Goal: Obtain resource: Download file/media

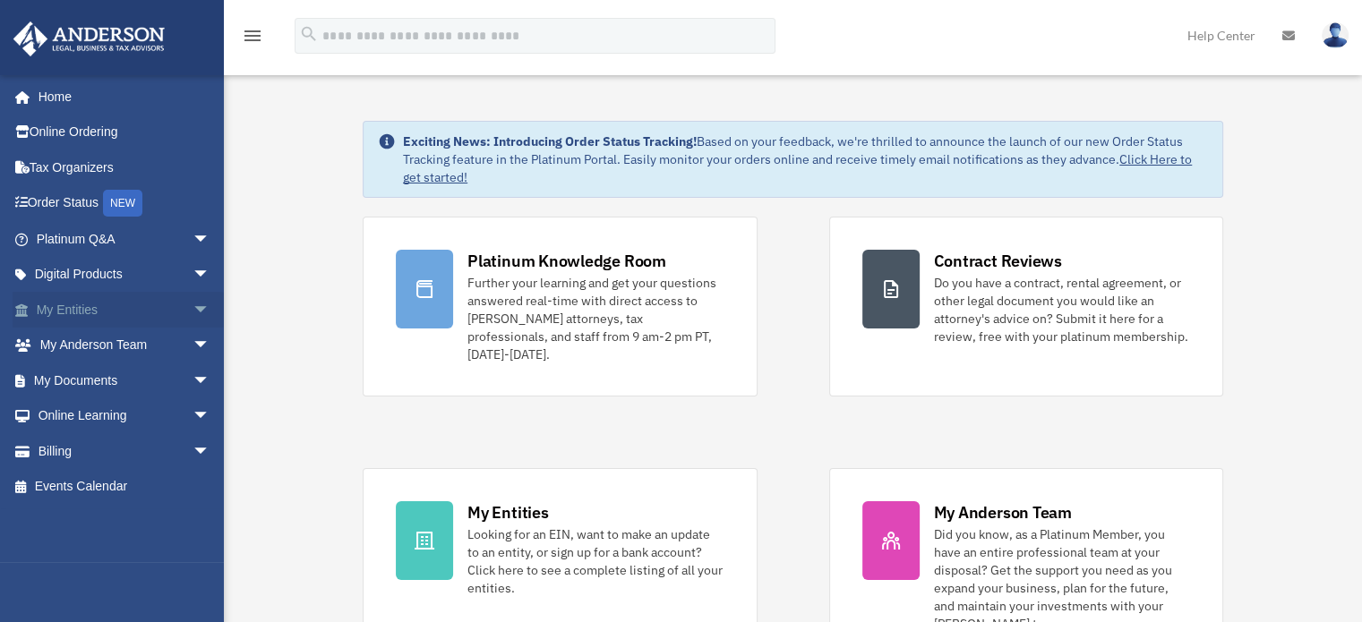
click at [13, 317] on link "My Entities arrow_drop_down" at bounding box center [125, 310] width 225 height 36
click at [25, 311] on span at bounding box center [31, 310] width 12 height 13
click at [192, 308] on span "arrow_drop_down" at bounding box center [210, 310] width 36 height 37
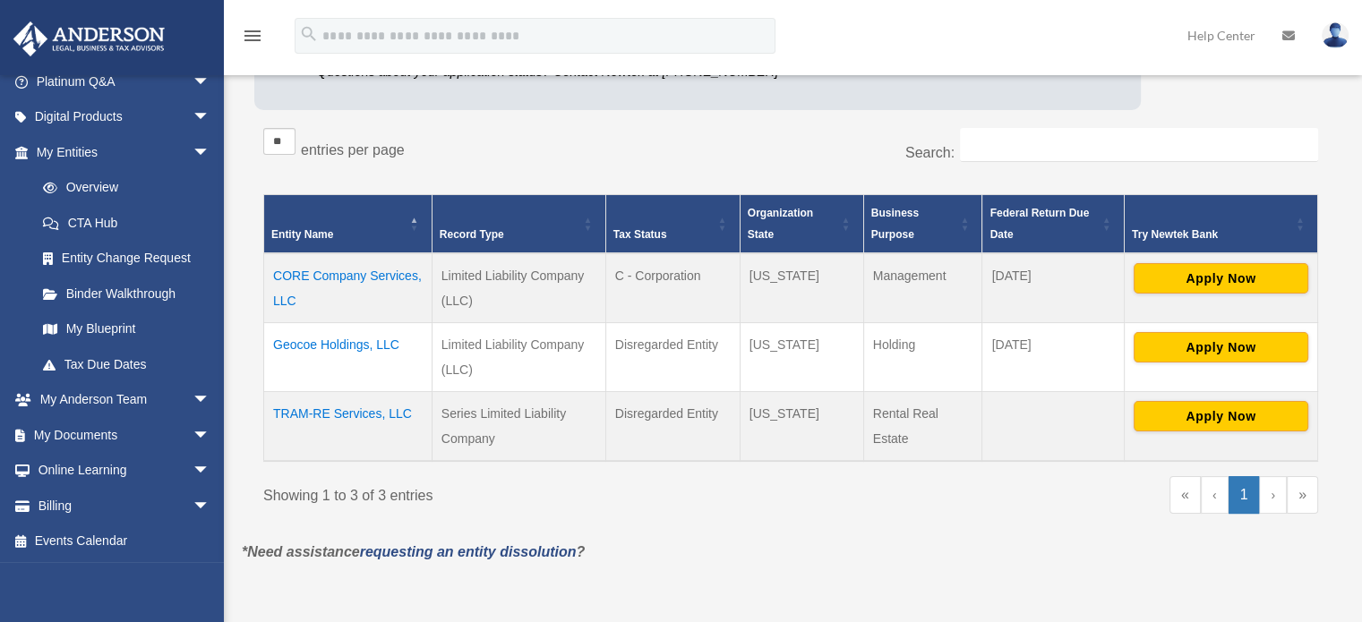
scroll to position [257, 0]
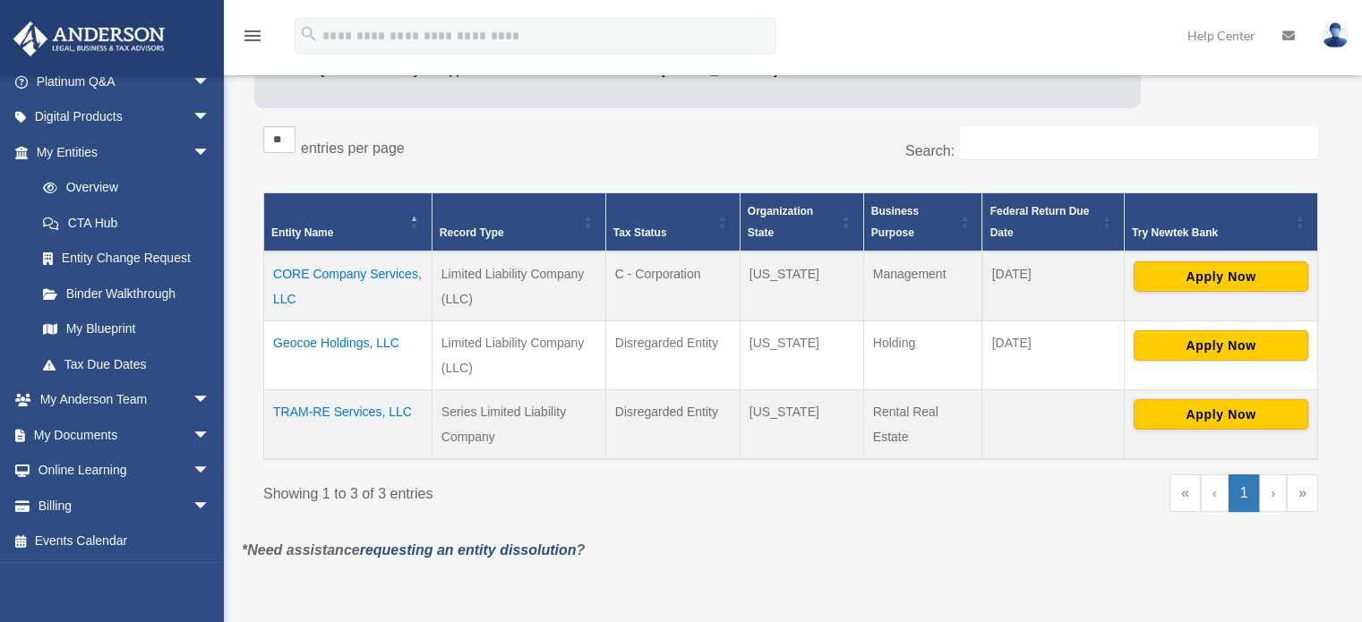
click at [350, 264] on td "CORE Company Services, LLC" at bounding box center [348, 287] width 168 height 70
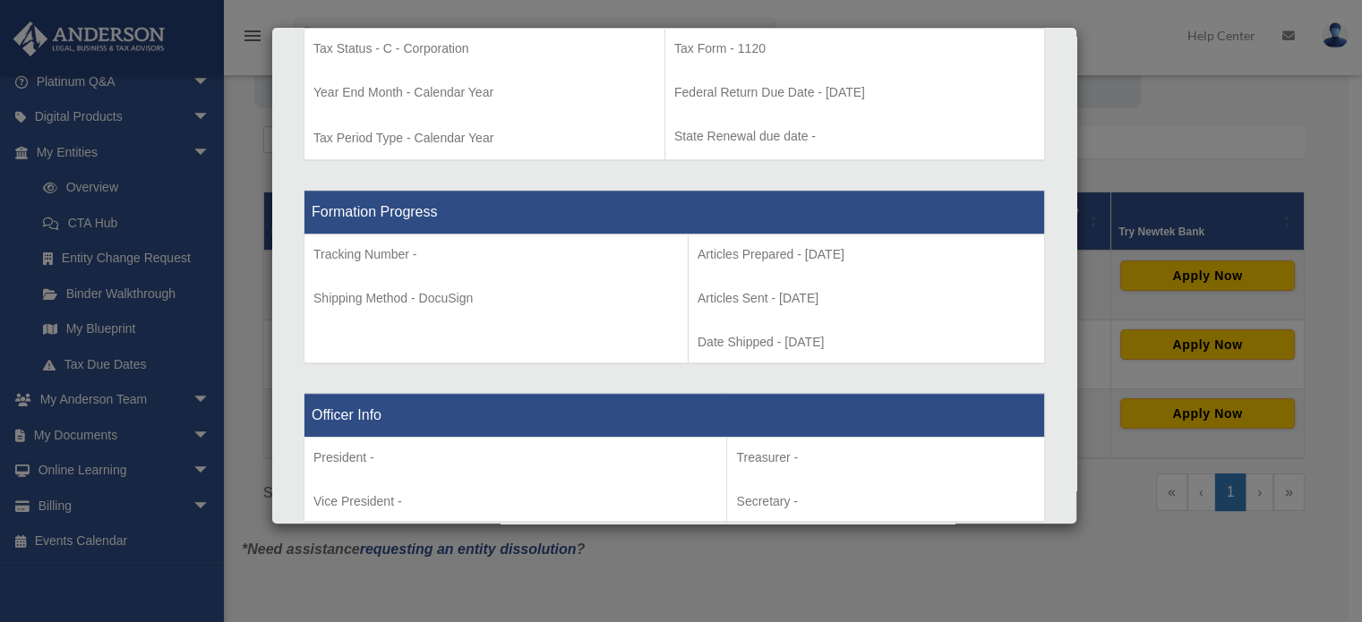
scroll to position [0, 0]
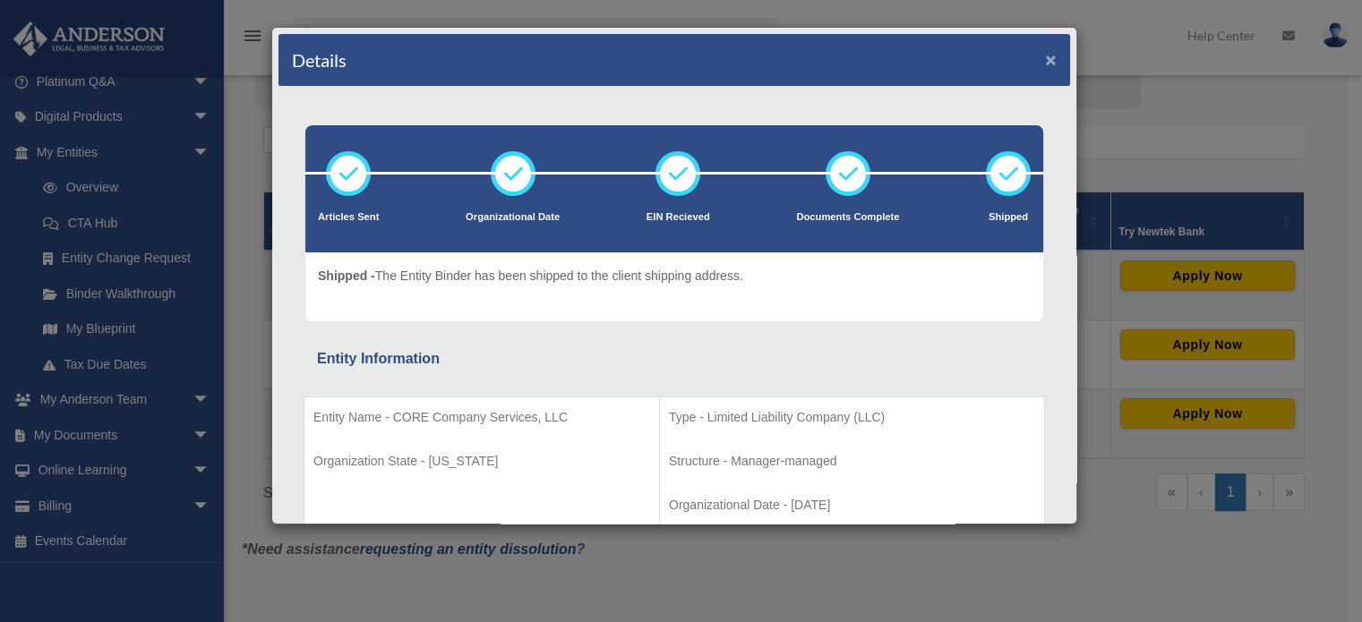
click at [1045, 55] on button "×" at bounding box center [1051, 59] width 12 height 19
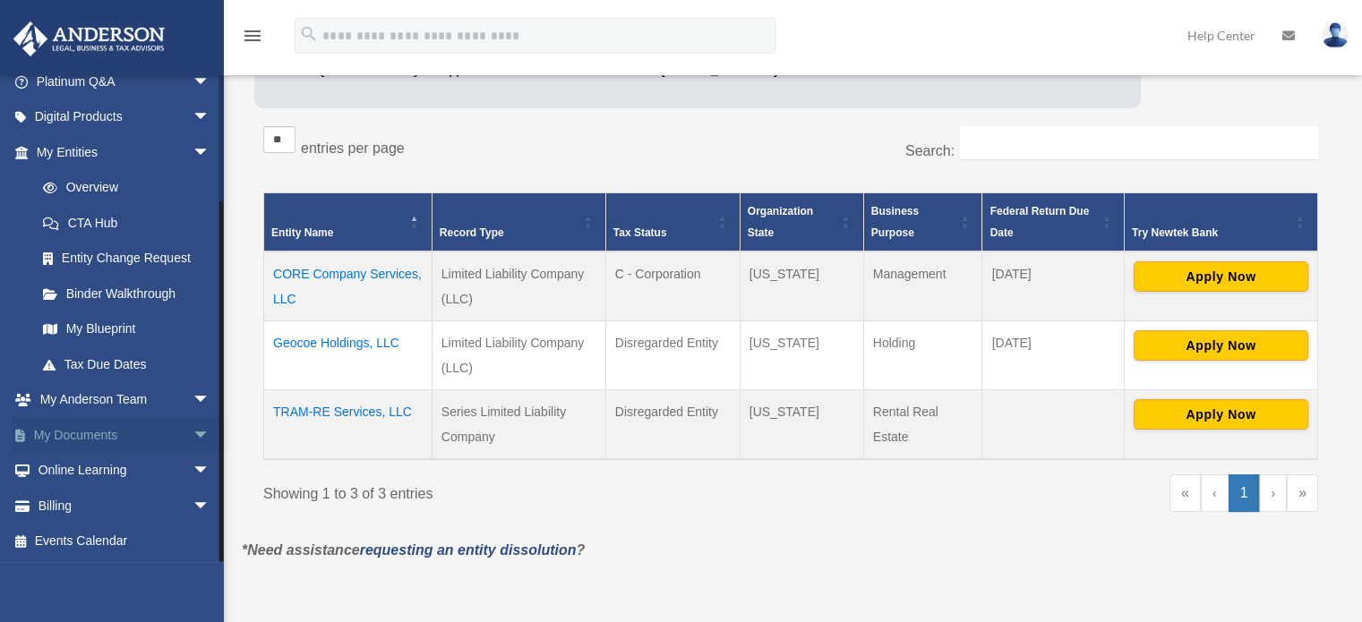
click at [192, 436] on span "arrow_drop_down" at bounding box center [210, 435] width 36 height 37
click at [75, 466] on link "Box" at bounding box center [131, 471] width 212 height 36
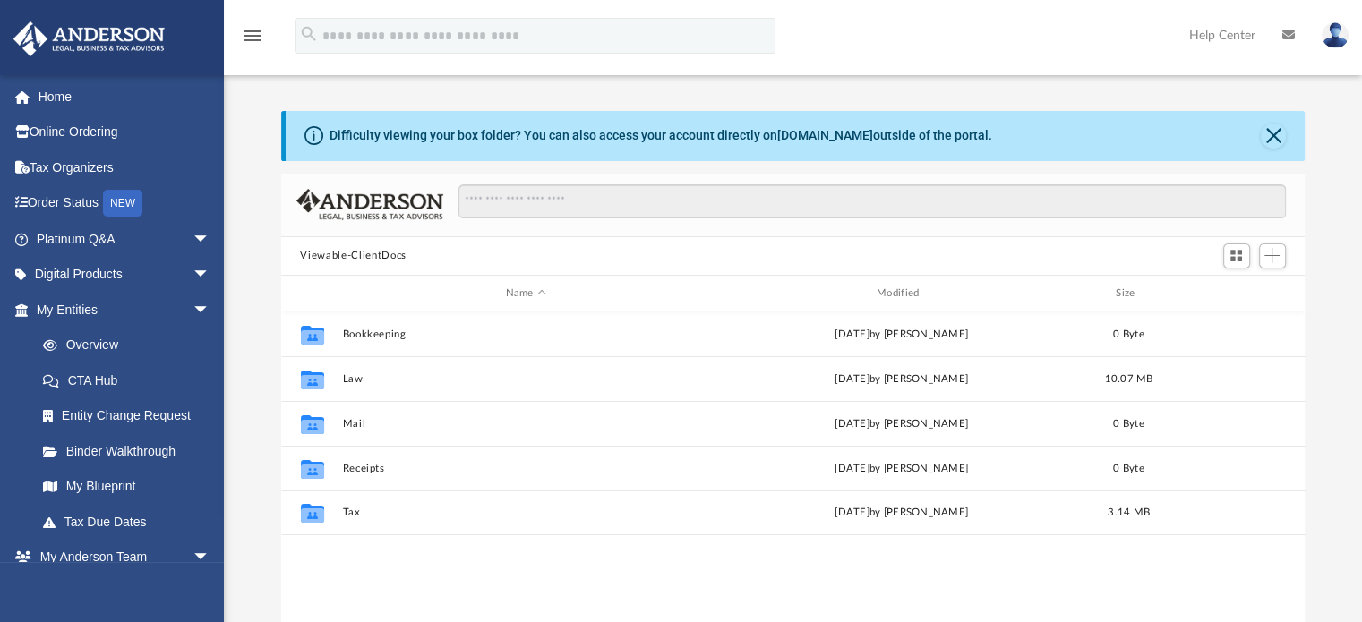
scroll to position [393, 1010]
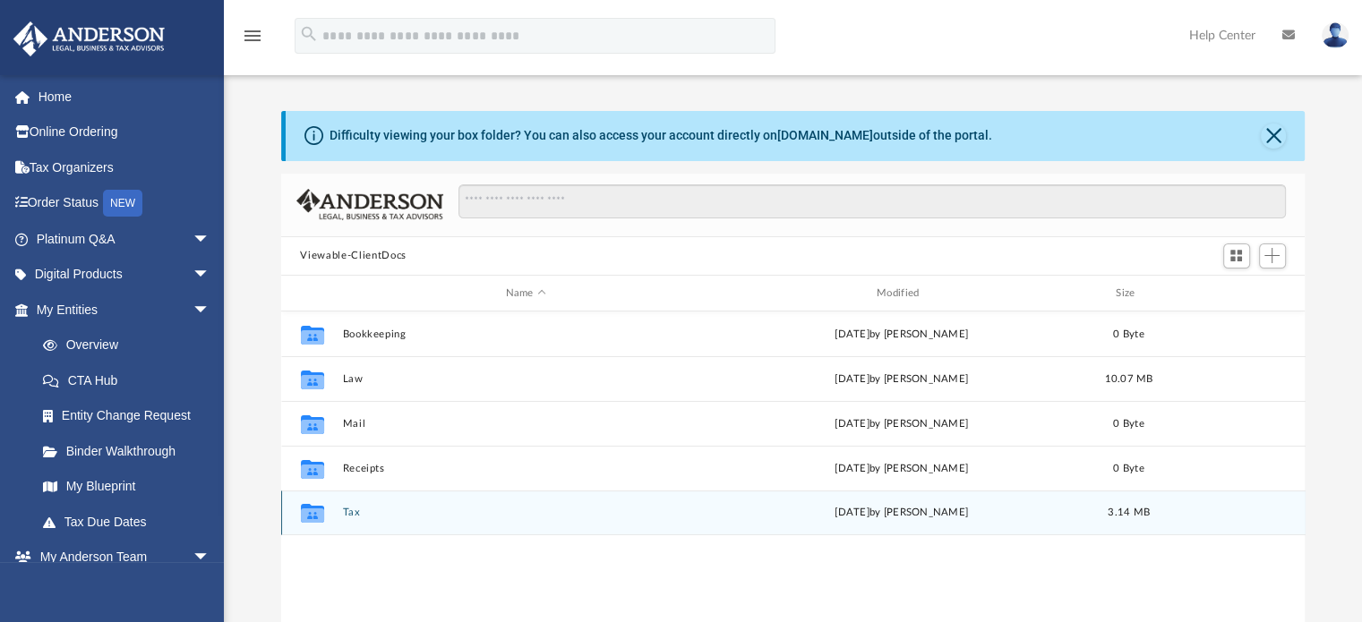
click at [345, 509] on button "Tax" at bounding box center [525, 514] width 367 height 12
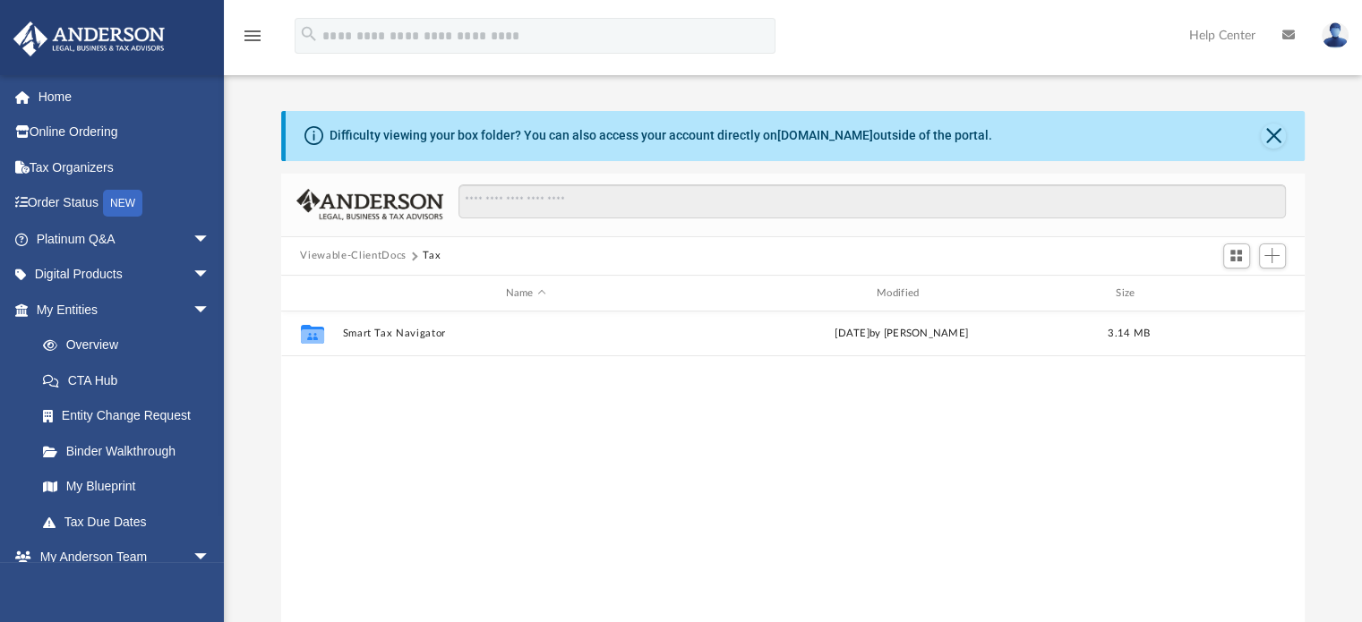
click at [369, 256] on button "Viewable-ClientDocs" at bounding box center [353, 256] width 106 height 16
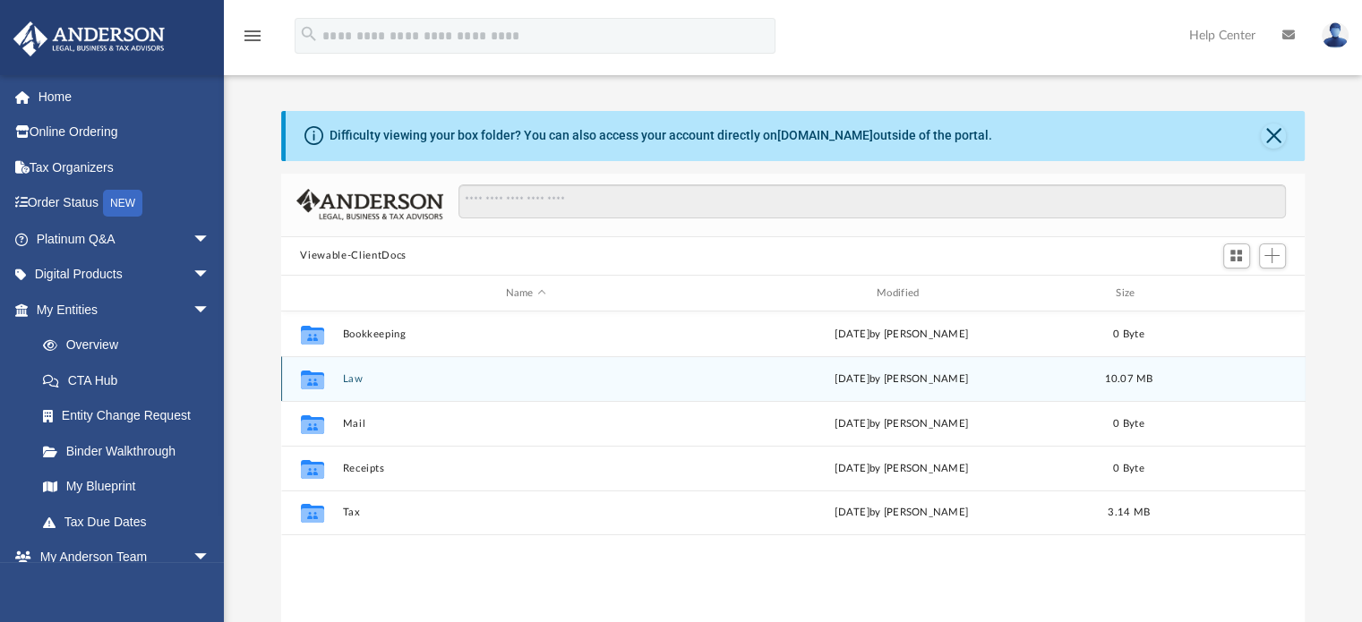
click at [341, 373] on div "Collaborated Folder Law Fri Sep 26 2025 by Laura Hundley 10.07 MB" at bounding box center [793, 378] width 1024 height 45
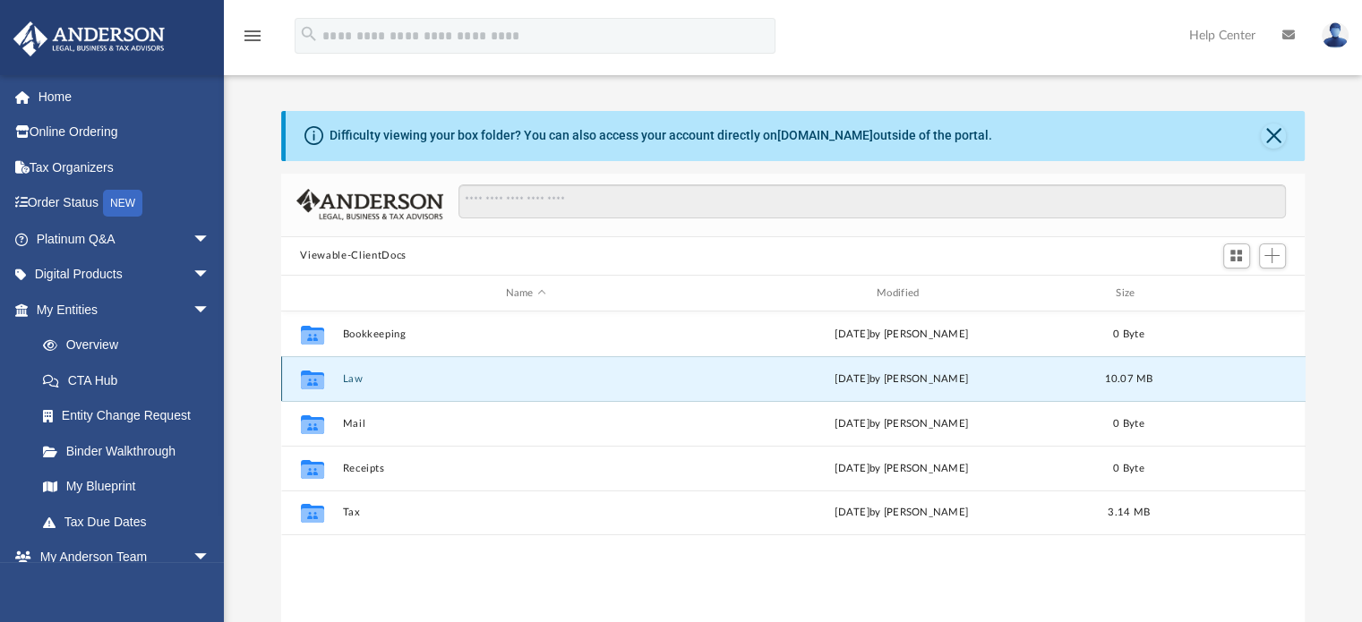
click at [358, 378] on button "Law" at bounding box center [525, 379] width 367 height 12
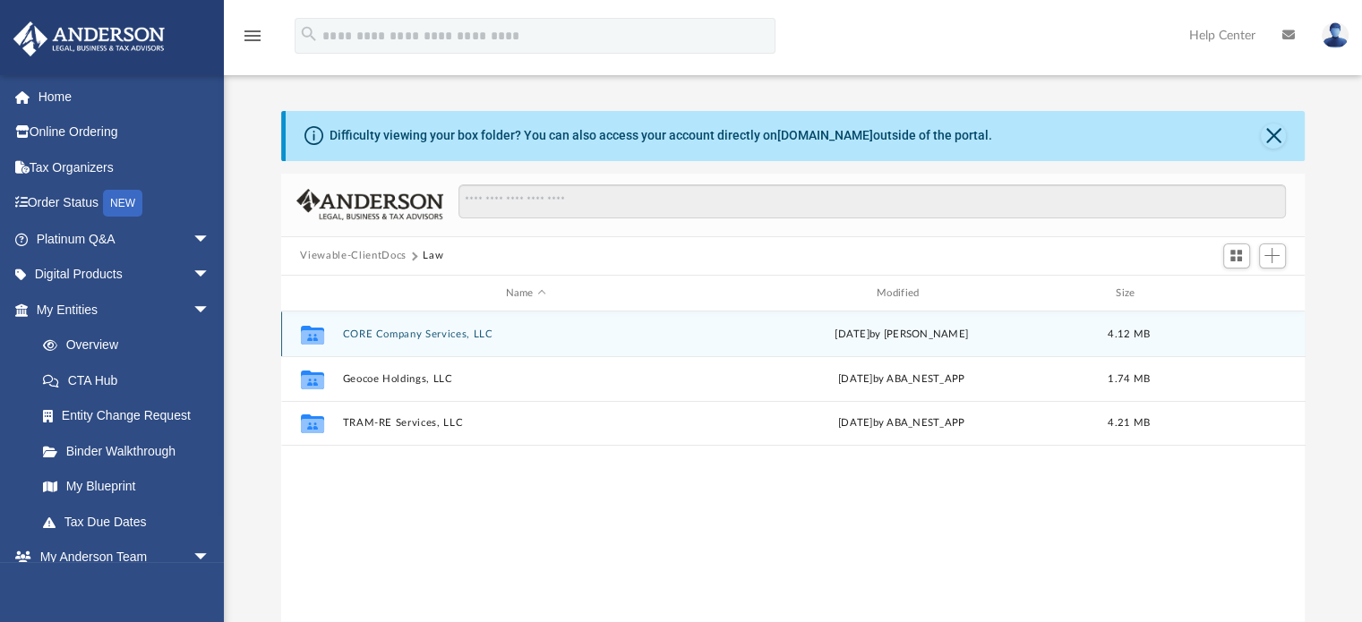
click at [480, 335] on button "CORE Company Services, LLC" at bounding box center [525, 335] width 367 height 12
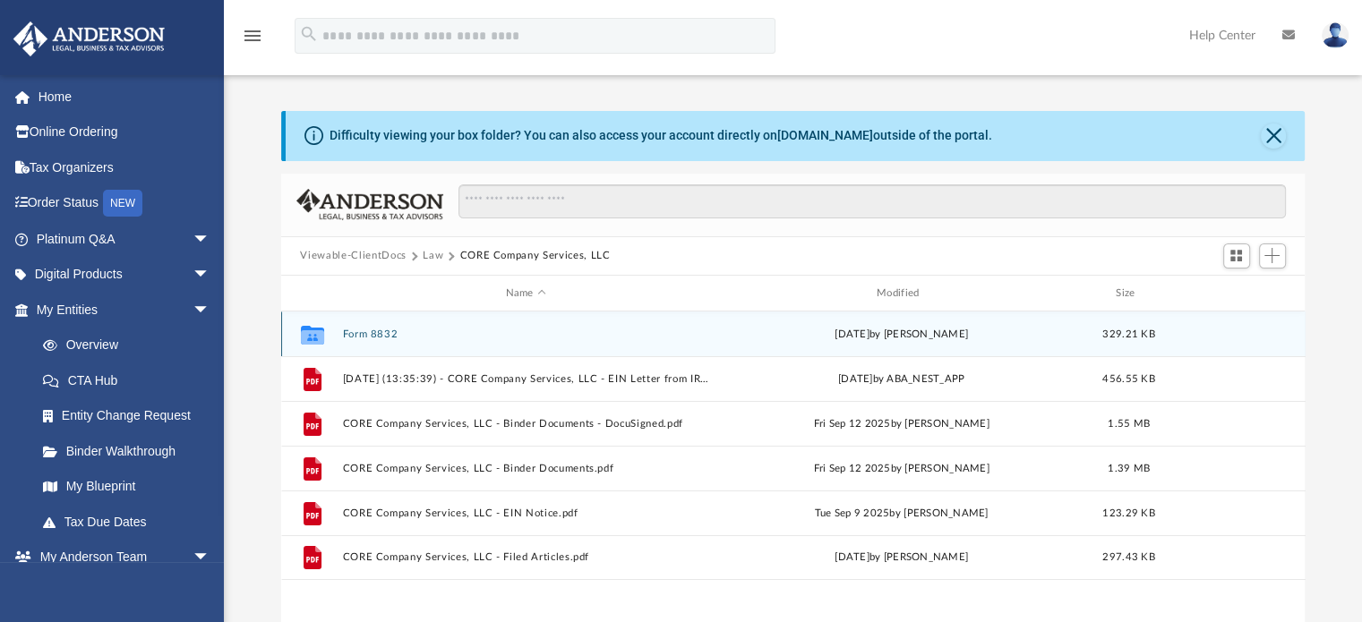
click at [387, 334] on button "Form 8832" at bounding box center [525, 335] width 367 height 12
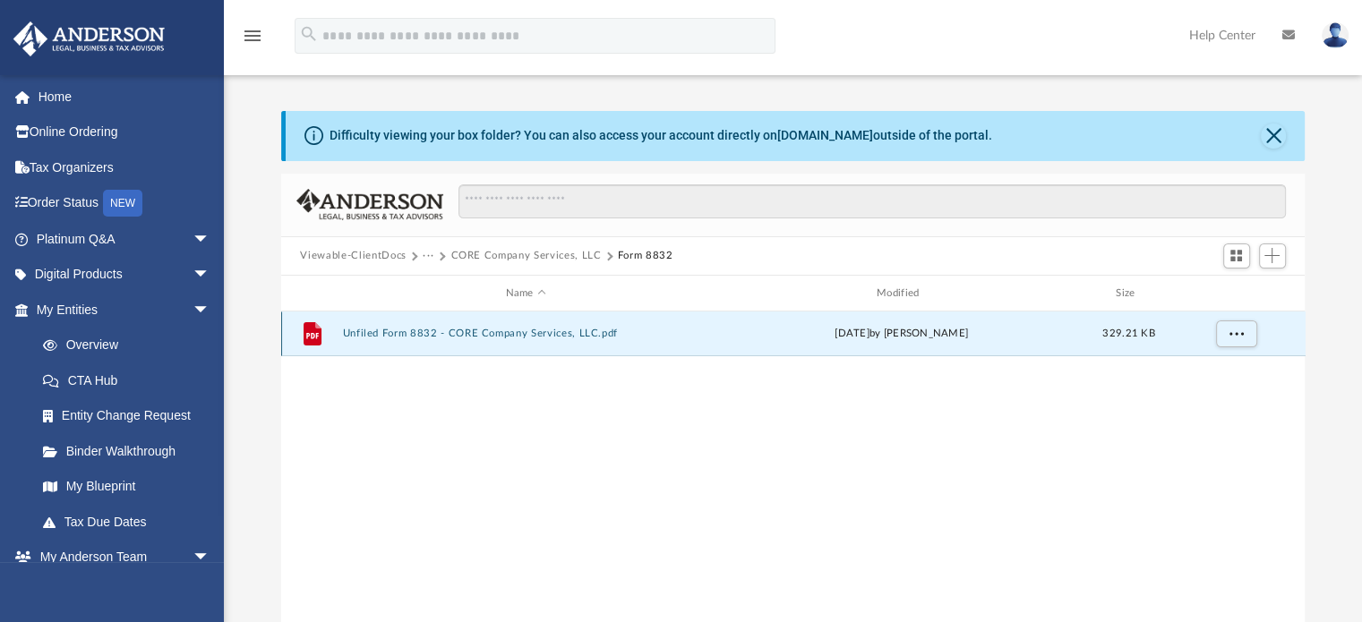
click at [387, 334] on button "Unfiled Form 8832 - CORE Company Services, LLC.pdf" at bounding box center [525, 335] width 367 height 12
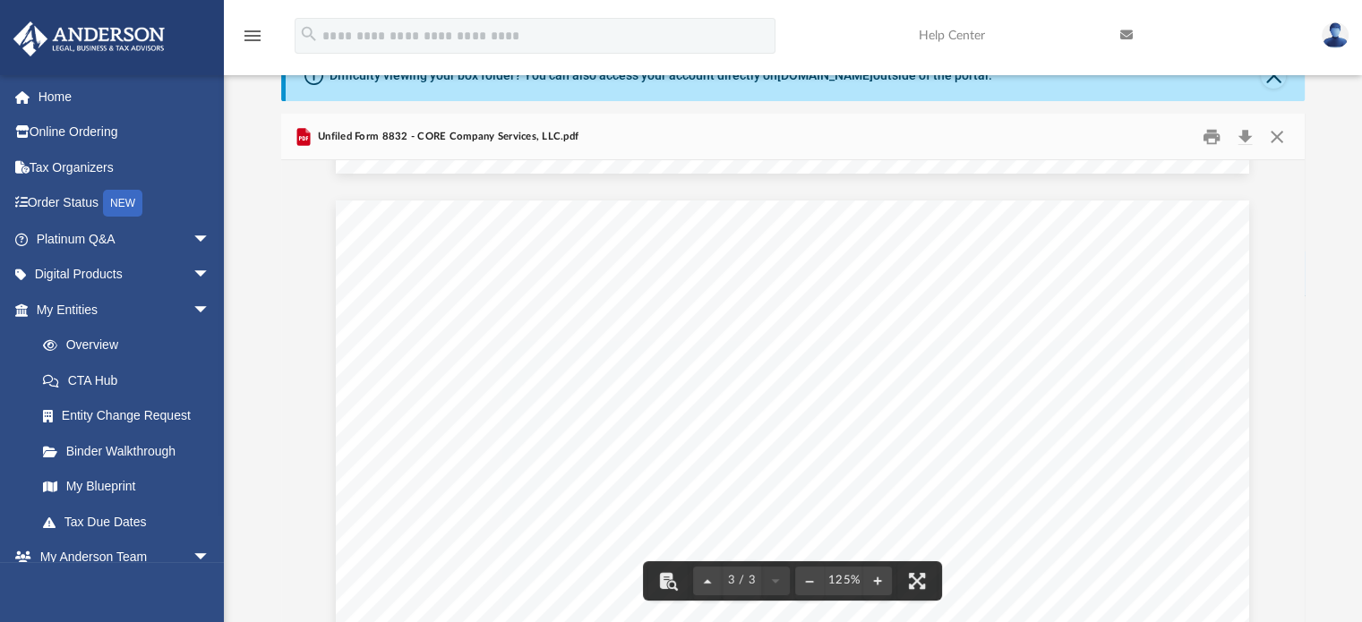
scroll to position [2389, 0]
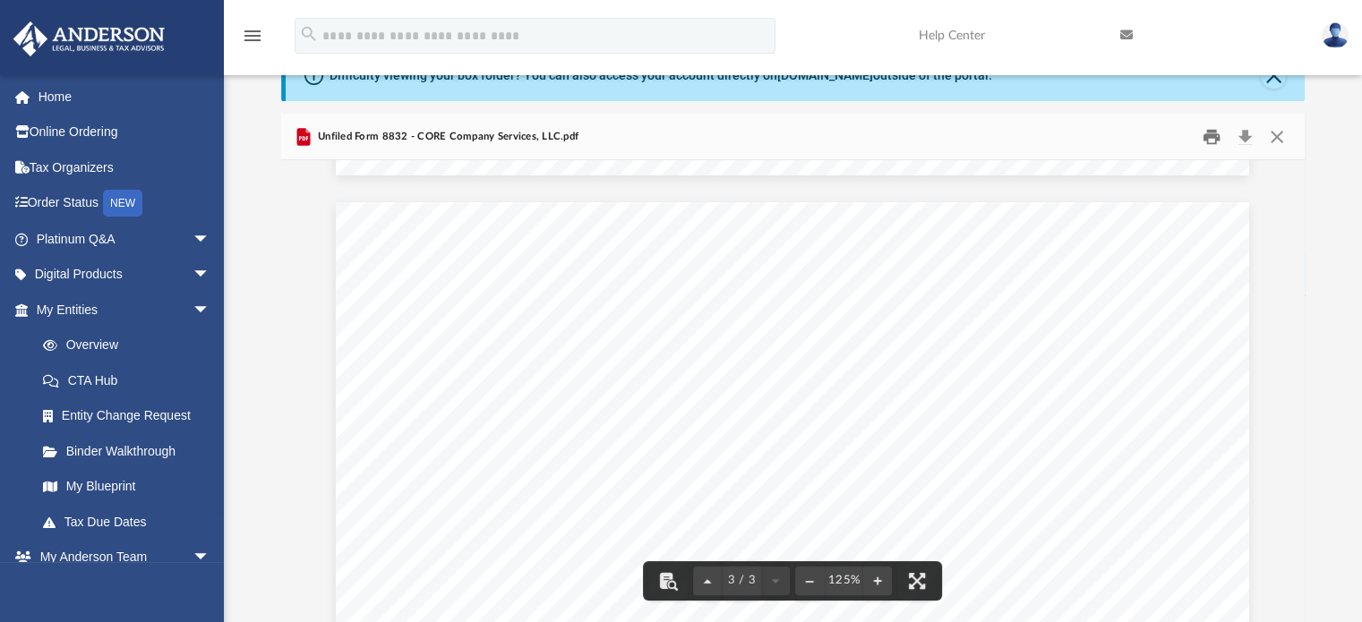
click at [1216, 142] on button "Print" at bounding box center [1211, 137] width 36 height 28
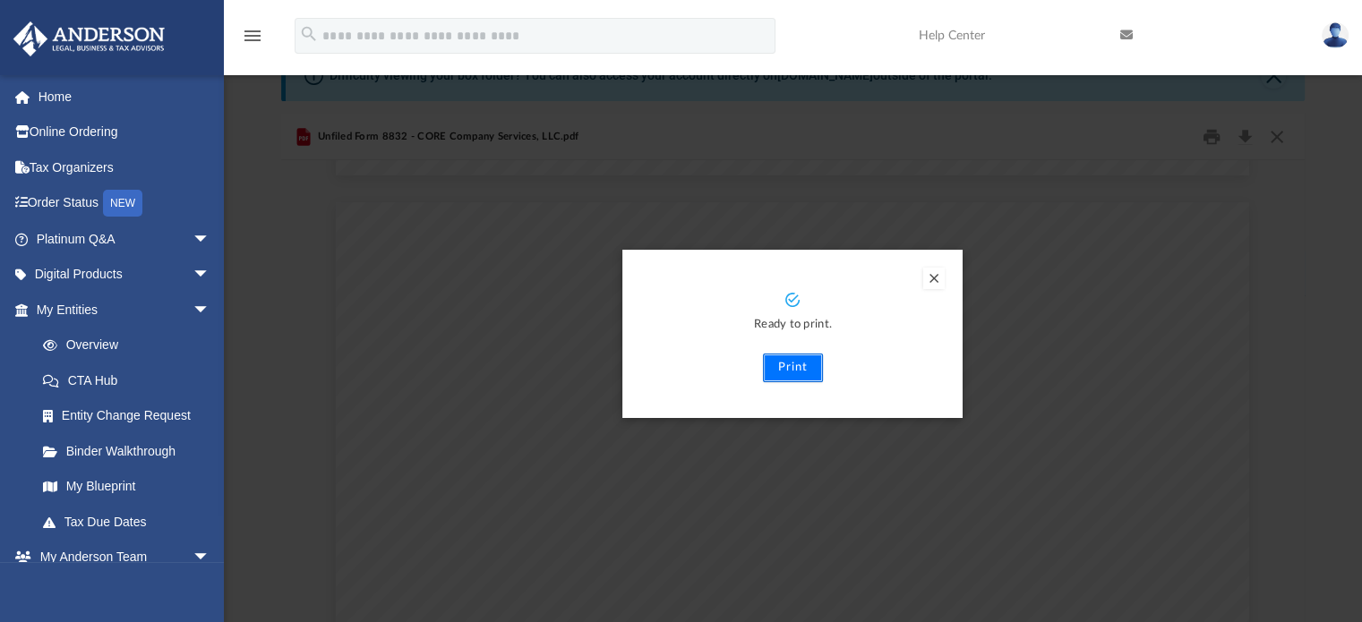
click at [794, 375] on button "Print" at bounding box center [793, 368] width 60 height 29
